Goal: Ask a question

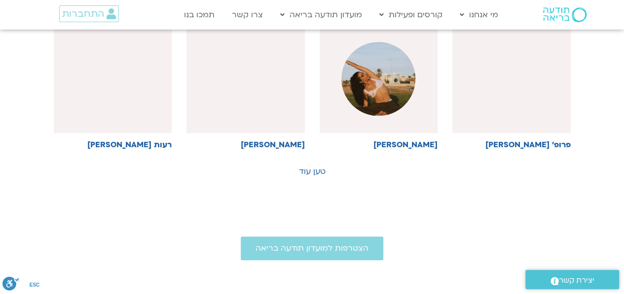
scroll to position [570, 0]
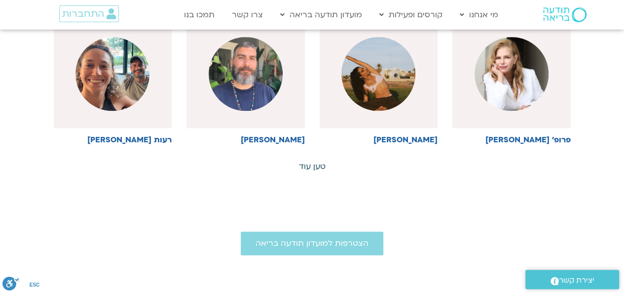
click at [316, 166] on link "טען עוד" at bounding box center [312, 166] width 27 height 11
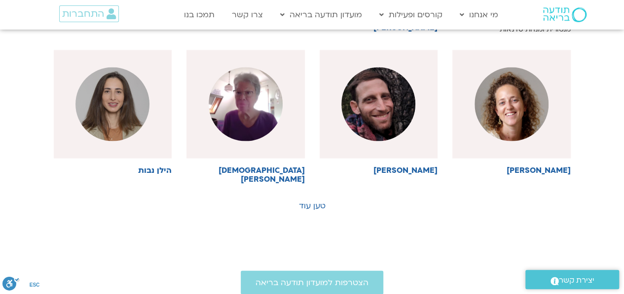
scroll to position [1076, 0]
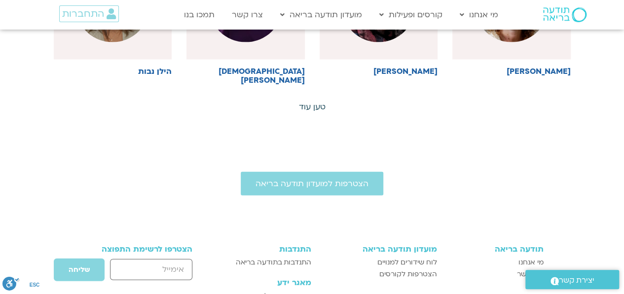
click at [308, 102] on link "טען עוד" at bounding box center [312, 107] width 27 height 11
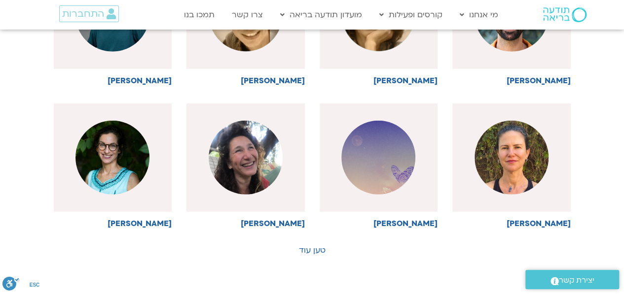
scroll to position [1396, 0]
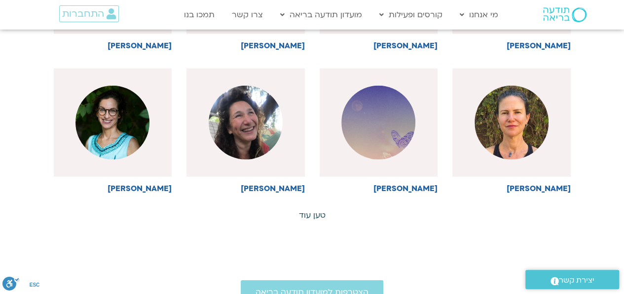
click at [302, 210] on link "טען עוד" at bounding box center [312, 215] width 27 height 11
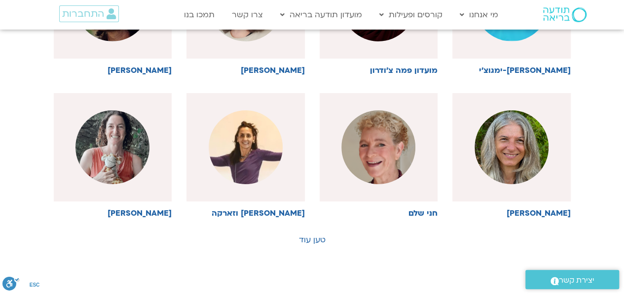
scroll to position [1815, 0]
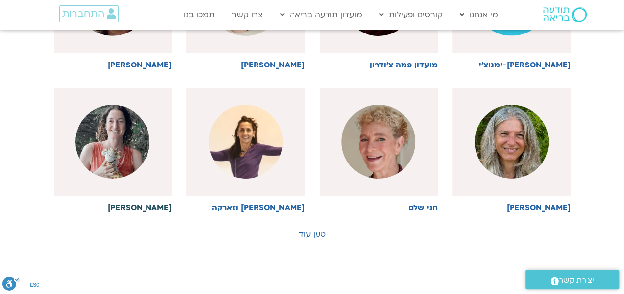
click at [136, 204] on h6 "לילך בן דרור" at bounding box center [113, 208] width 118 height 9
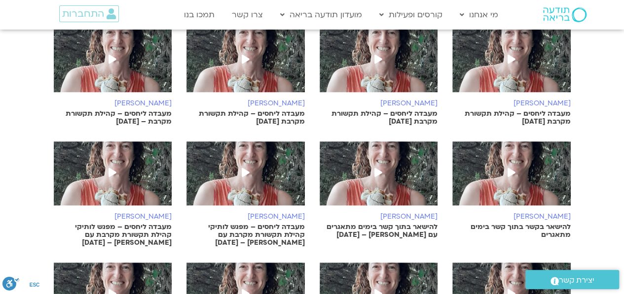
scroll to position [15, 0]
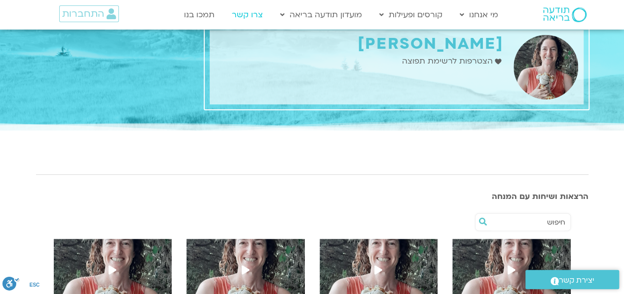
click at [252, 18] on link "צרו קשר" at bounding box center [247, 14] width 41 height 19
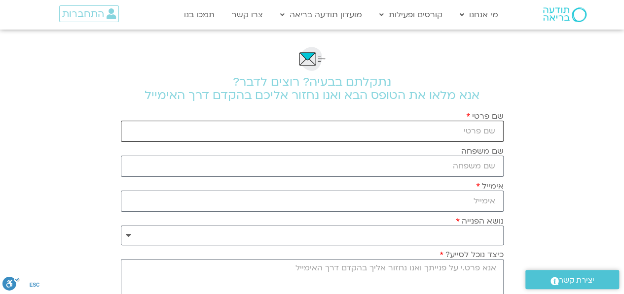
click at [411, 140] on input "שם פרטי" at bounding box center [312, 131] width 382 height 21
type input "[PERSON_NAME] אביב"
click at [416, 164] on input "שם משפחה" at bounding box center [312, 166] width 382 height 21
click at [416, 197] on input "אימייל" at bounding box center [312, 201] width 382 height 21
type input "[EMAIL_ADDRESS][DOMAIN_NAME]"
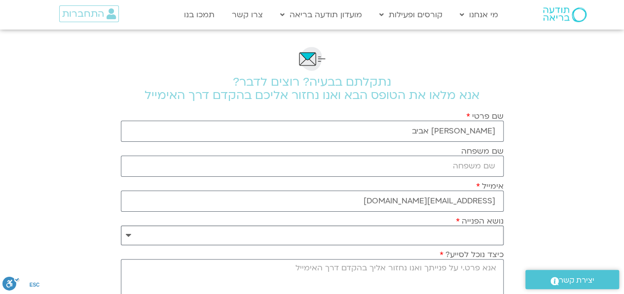
click at [373, 231] on select "**********" at bounding box center [312, 236] width 382 height 20
select select "**********"
click at [121, 226] on select "**********" at bounding box center [312, 236] width 382 height 20
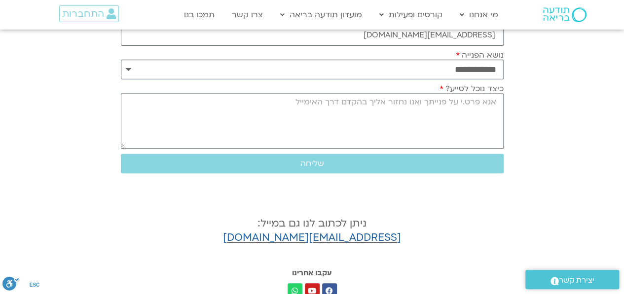
scroll to position [200, 0]
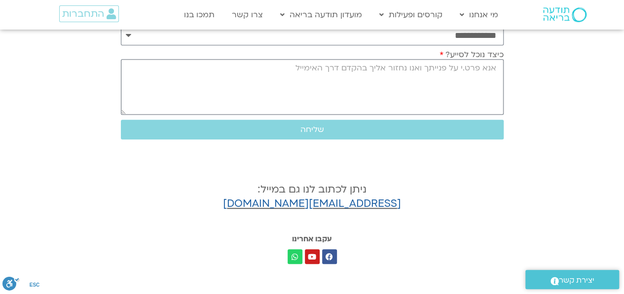
click at [471, 75] on textarea "כיצד נוכל לסייע?" at bounding box center [312, 87] width 382 height 56
type textarea "איך אני יוצרת קשר עם [PERSON_NAME]"
click at [344, 130] on span "שליחה" at bounding box center [312, 129] width 359 height 9
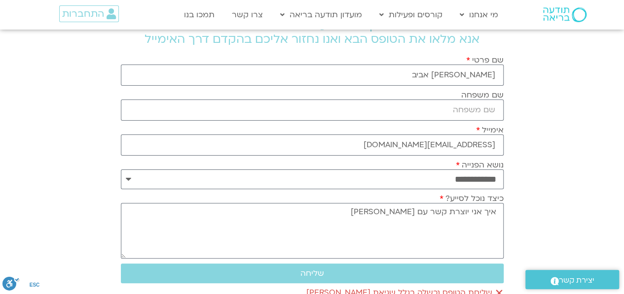
scroll to position [58, 0]
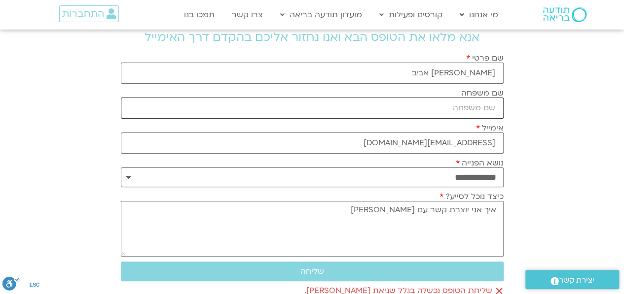
click at [475, 101] on input "שם משפחה" at bounding box center [312, 108] width 382 height 21
type input "g"
type input "[PERSON_NAME] אביב"
drag, startPoint x: 622, startPoint y: 90, endPoint x: 617, endPoint y: 153, distance: 63.3
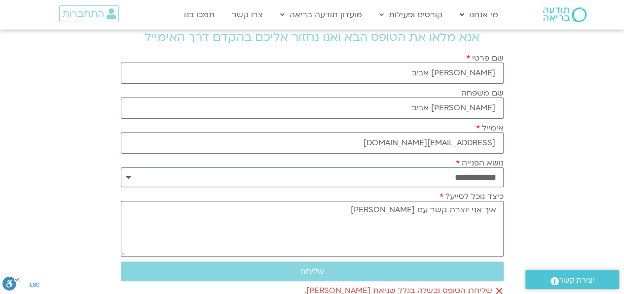
click at [617, 153] on section "**********" at bounding box center [312, 207] width 624 height 473
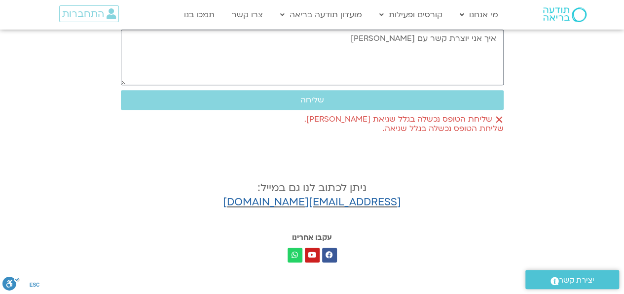
scroll to position [231, 0]
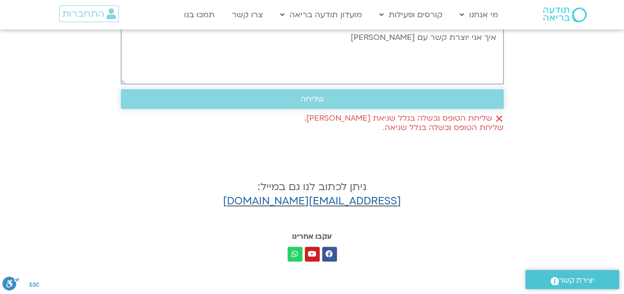
click at [309, 106] on button "שליחה" at bounding box center [312, 99] width 382 height 20
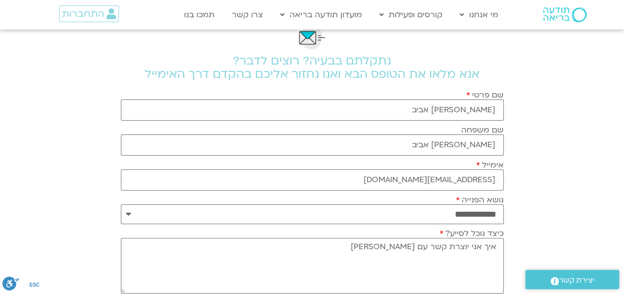
scroll to position [0, 0]
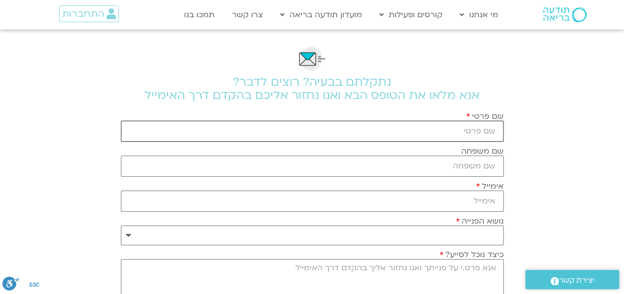
click at [441, 137] on input "שם פרטי" at bounding box center [312, 131] width 382 height 21
type input "רונה לי עינב אביב"
type input "harina67@gmail.com"
click at [451, 168] on input "שם משפחה" at bounding box center [312, 166] width 382 height 21
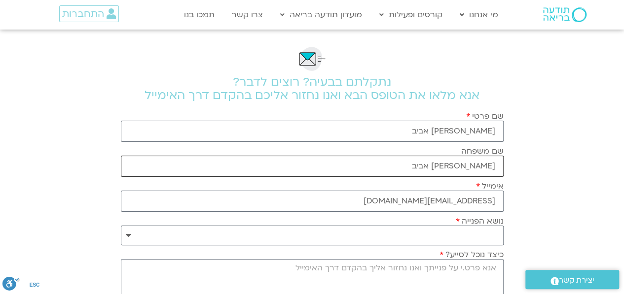
type input "[PERSON_NAME] אביב"
click at [456, 233] on select "**********" at bounding box center [312, 236] width 382 height 20
select select "**********"
click at [121, 226] on select "**********" at bounding box center [312, 236] width 382 height 20
click at [460, 269] on textarea "כיצד נוכל לסייע?" at bounding box center [312, 287] width 382 height 56
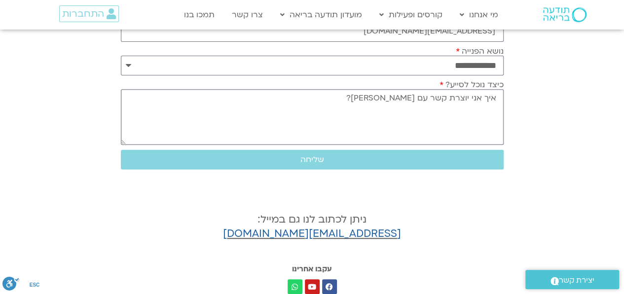
scroll to position [198, 0]
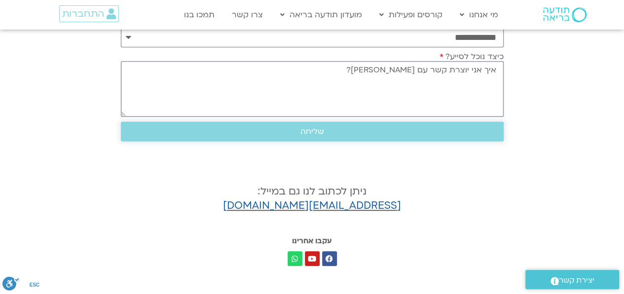
type textarea "איך אני יוצרת קשר עם לילך בן דרור?"
click at [299, 137] on button "שליחה" at bounding box center [312, 132] width 382 height 20
